Goal: Communication & Community: Answer question/provide support

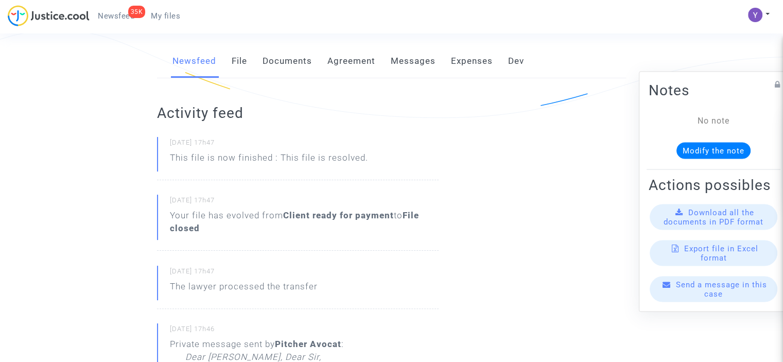
scroll to position [257, 0]
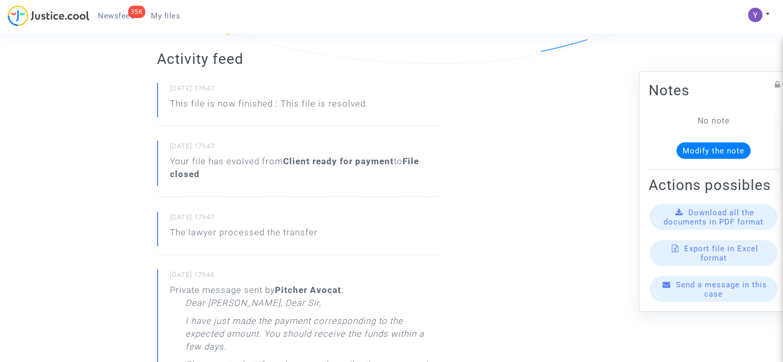
click at [705, 294] on span "Send a message in this case" at bounding box center [721, 288] width 91 height 19
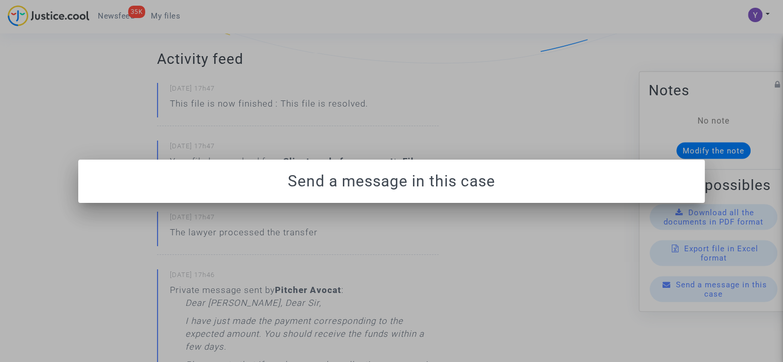
scroll to position [0, 0]
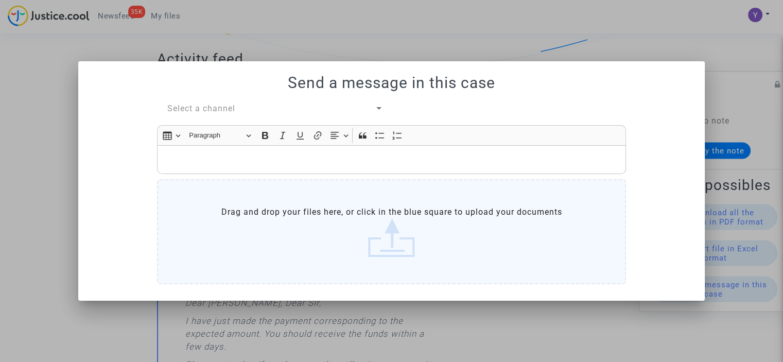
click at [231, 106] on span "Select a channel" at bounding box center [201, 108] width 68 height 10
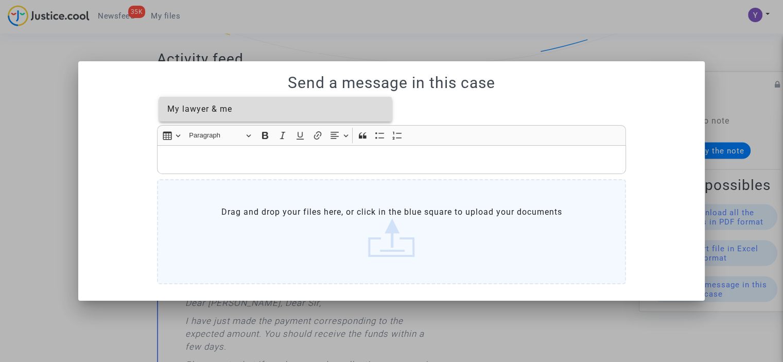
click at [221, 112] on span "My lawyer & me" at bounding box center [199, 109] width 65 height 10
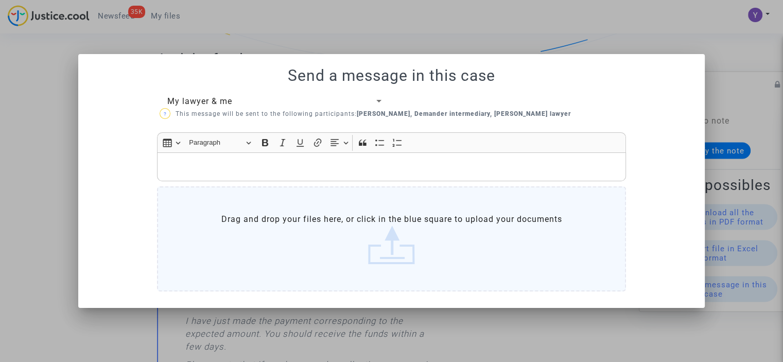
click at [218, 166] on p "Rich Text Editor, main" at bounding box center [392, 167] width 458 height 13
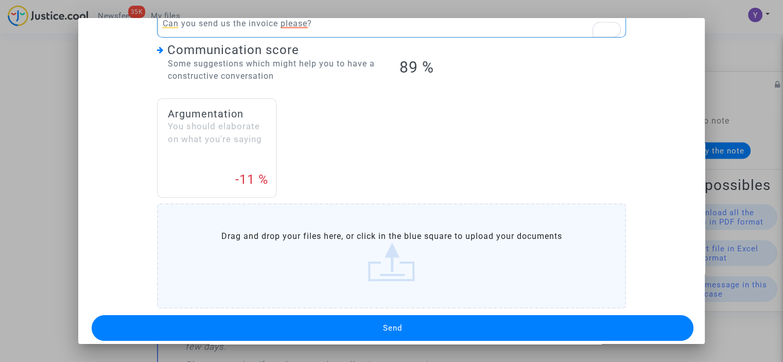
scroll to position [148, 0]
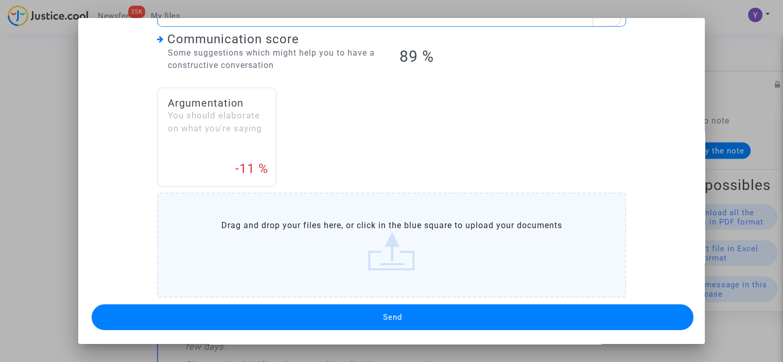
click at [373, 308] on button "Send" at bounding box center [393, 317] width 602 height 26
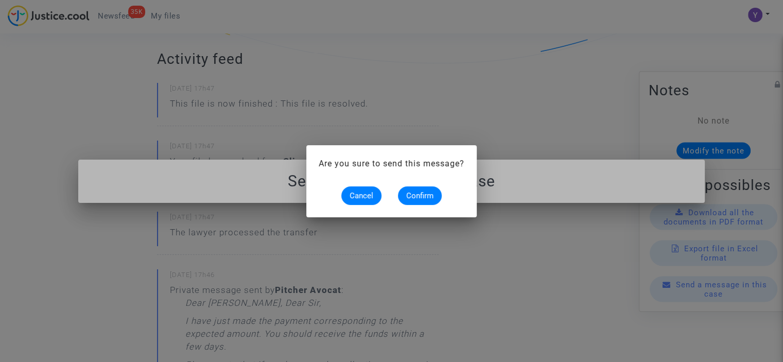
scroll to position [0, 0]
click at [412, 197] on span "Confirm" at bounding box center [419, 195] width 27 height 9
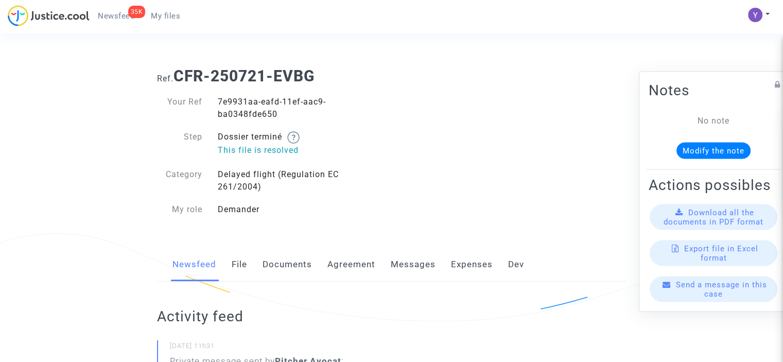
click at [698, 299] on div "Send a message in this case" at bounding box center [714, 289] width 128 height 26
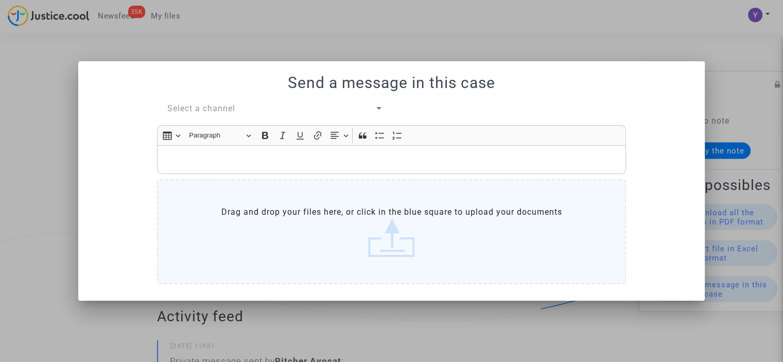
click at [249, 109] on div "Select a channel" at bounding box center [270, 108] width 207 height 12
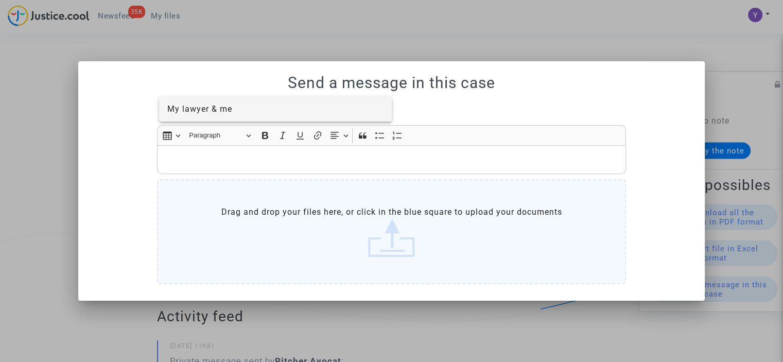
click at [236, 112] on span "My lawyer & me" at bounding box center [275, 109] width 217 height 25
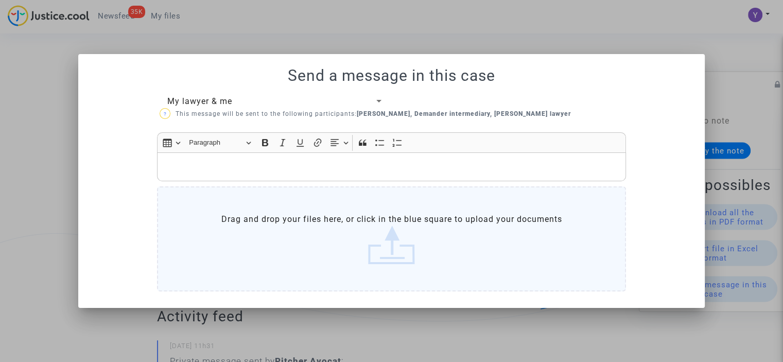
click at [217, 166] on p "Rich Text Editor, main" at bounding box center [392, 167] width 458 height 13
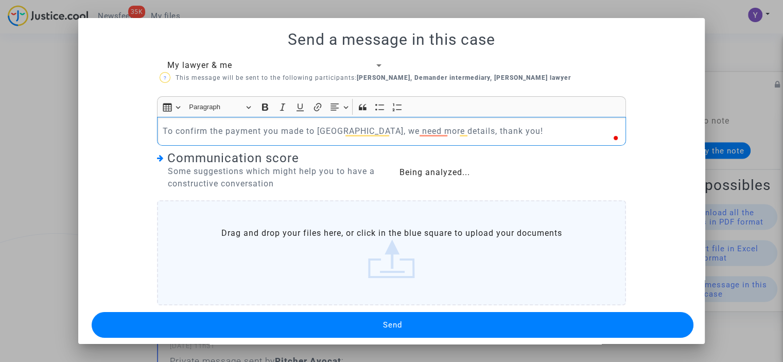
click at [412, 314] on button "Send" at bounding box center [393, 325] width 602 height 26
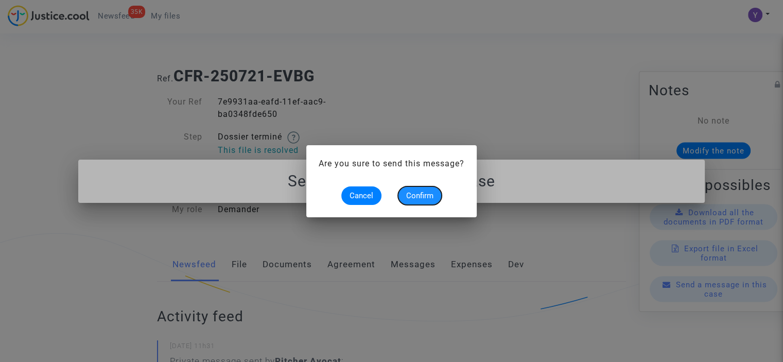
click at [416, 189] on button "Confirm" at bounding box center [420, 195] width 44 height 19
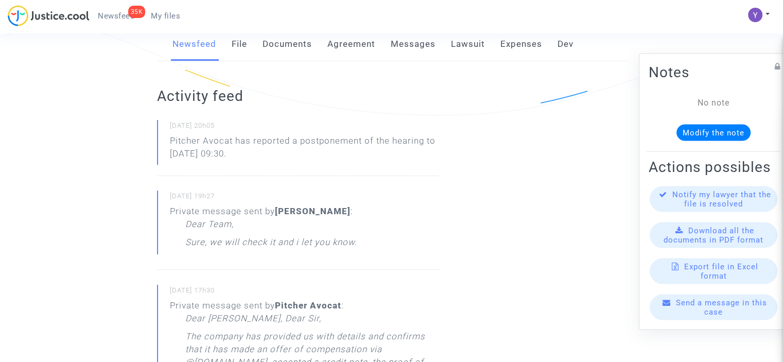
click at [696, 317] on div "Send a message in this case" at bounding box center [714, 307] width 128 height 26
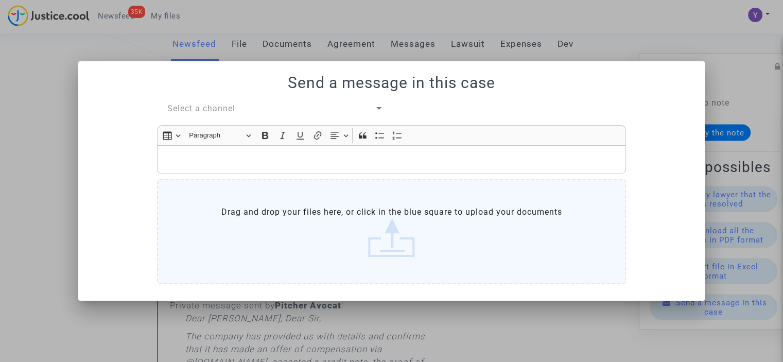
click at [300, 103] on div "Select a channel" at bounding box center [270, 108] width 207 height 12
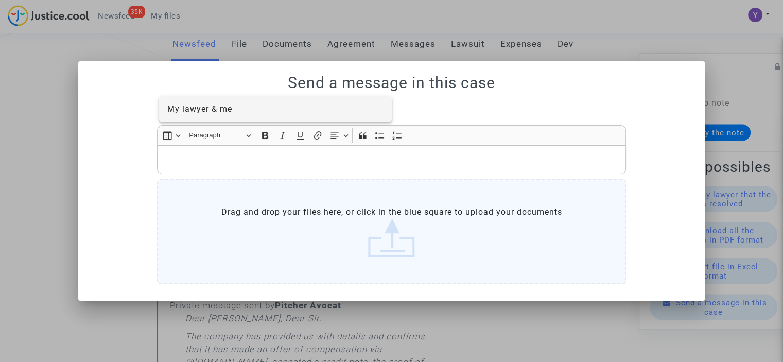
click at [230, 109] on span "My lawyer & me" at bounding box center [199, 109] width 65 height 10
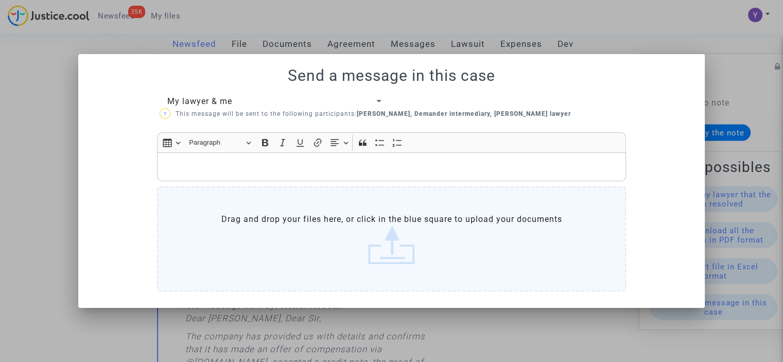
click at [214, 174] on div "Rich Text Editor, main" at bounding box center [391, 166] width 469 height 29
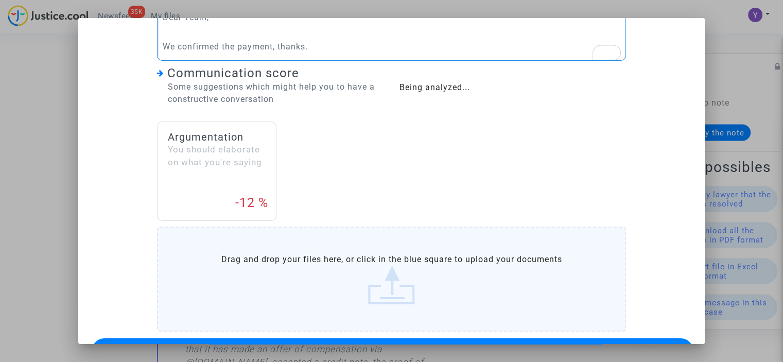
scroll to position [148, 0]
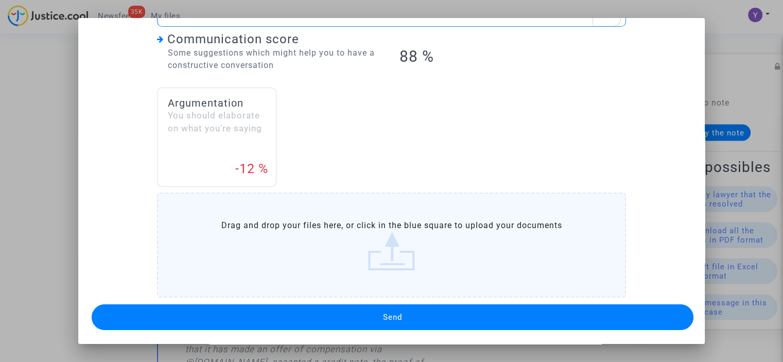
click at [352, 314] on button "Send" at bounding box center [393, 317] width 602 height 26
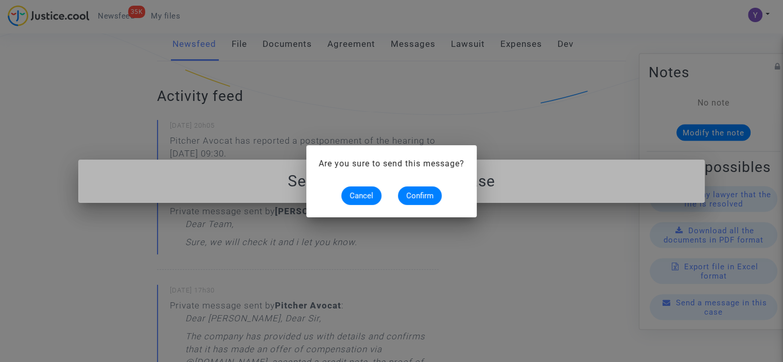
scroll to position [0, 0]
click at [412, 197] on span "Confirm" at bounding box center [419, 195] width 27 height 9
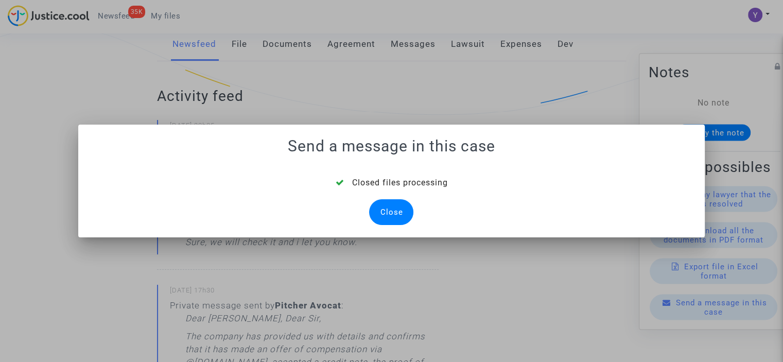
click at [397, 208] on div "Close" at bounding box center [391, 212] width 44 height 26
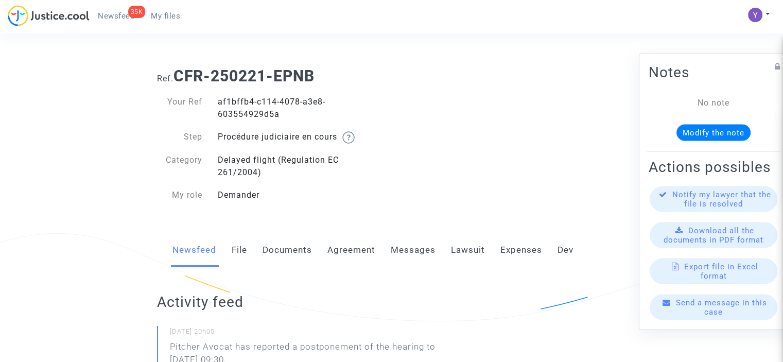
scroll to position [206, 0]
